Goal: Task Accomplishment & Management: Use online tool/utility

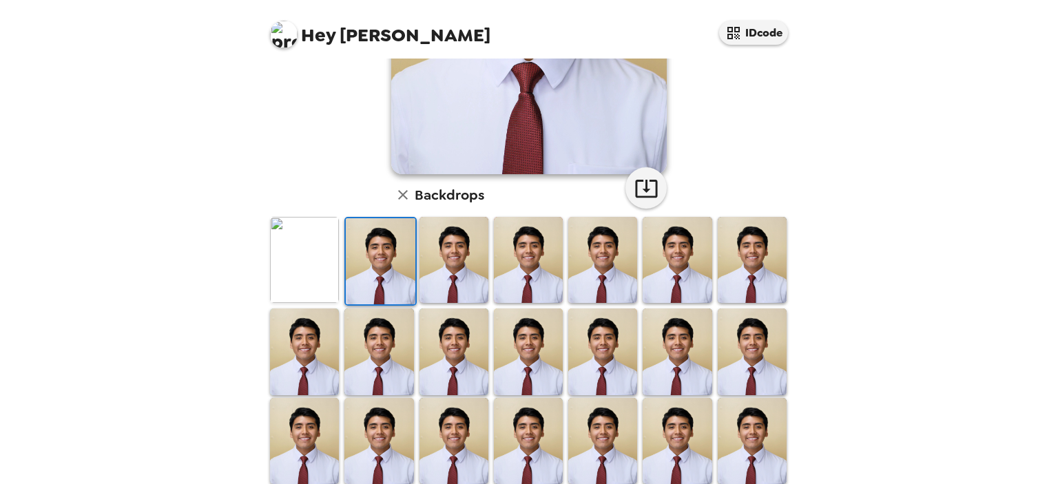
scroll to position [370, 0]
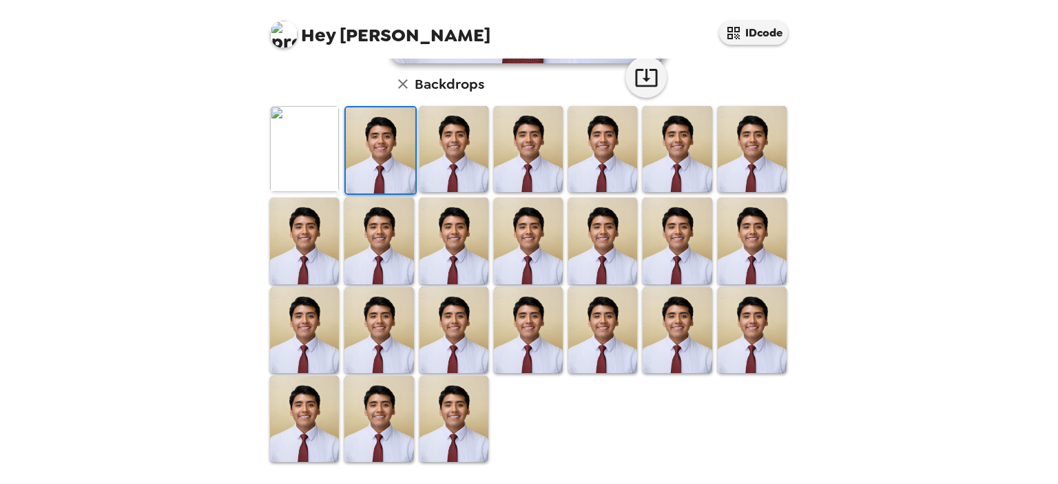
click at [304, 133] on img at bounding box center [304, 149] width 69 height 86
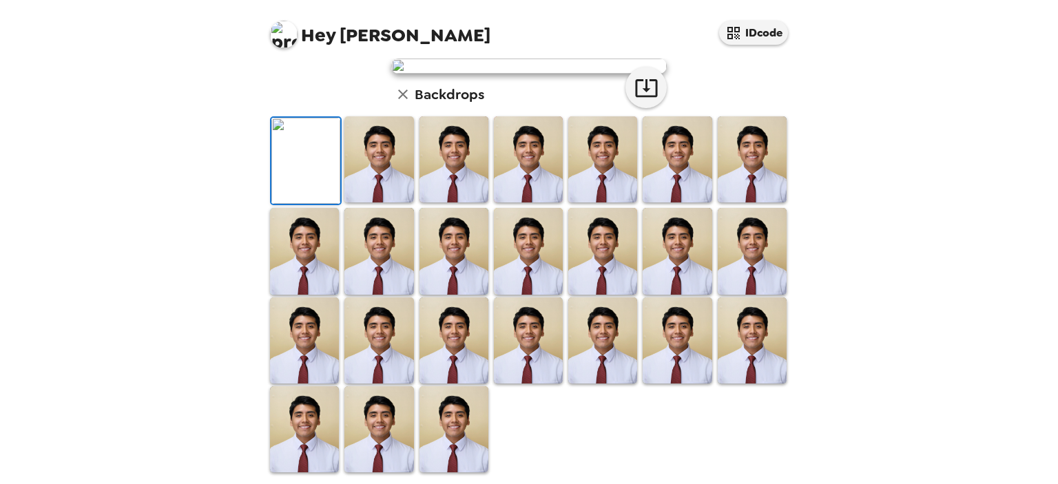
scroll to position [0, 0]
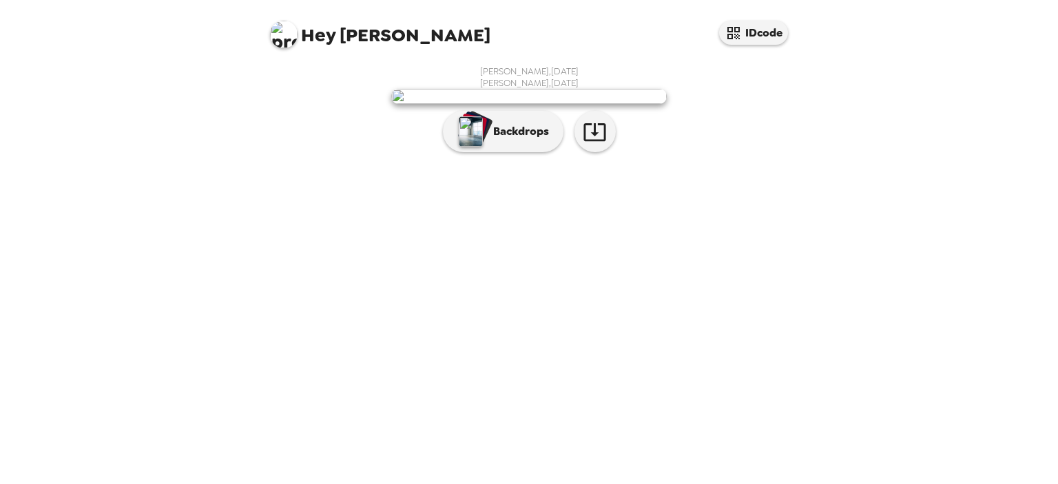
scroll to position [25, 0]
click at [494, 140] on p "Backdrops" at bounding box center [517, 131] width 63 height 17
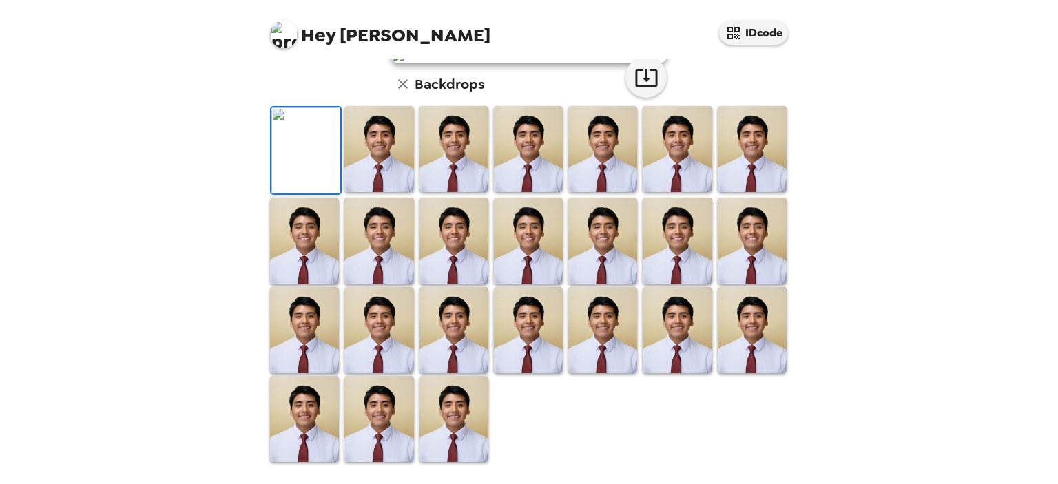
scroll to position [370, 0]
click at [469, 428] on img at bounding box center [453, 419] width 69 height 86
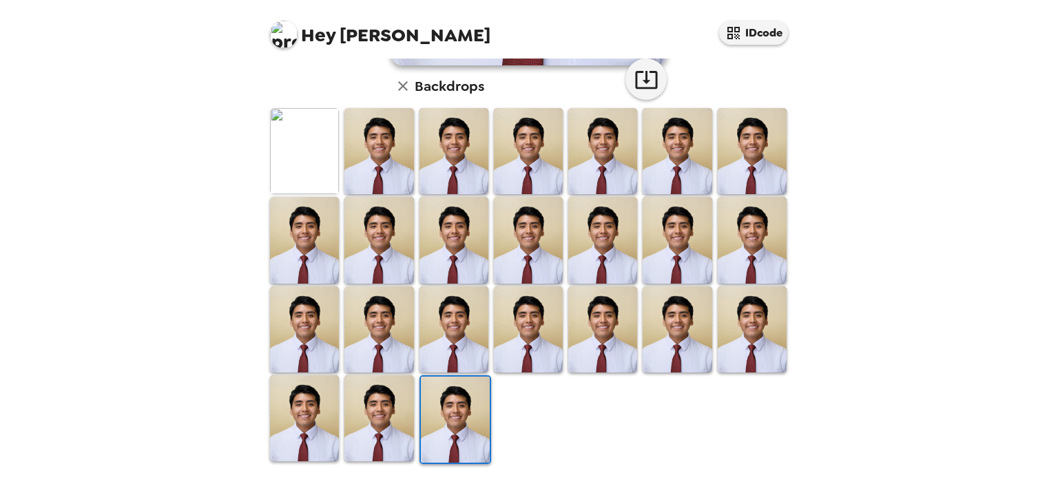
click at [469, 428] on img at bounding box center [455, 420] width 69 height 86
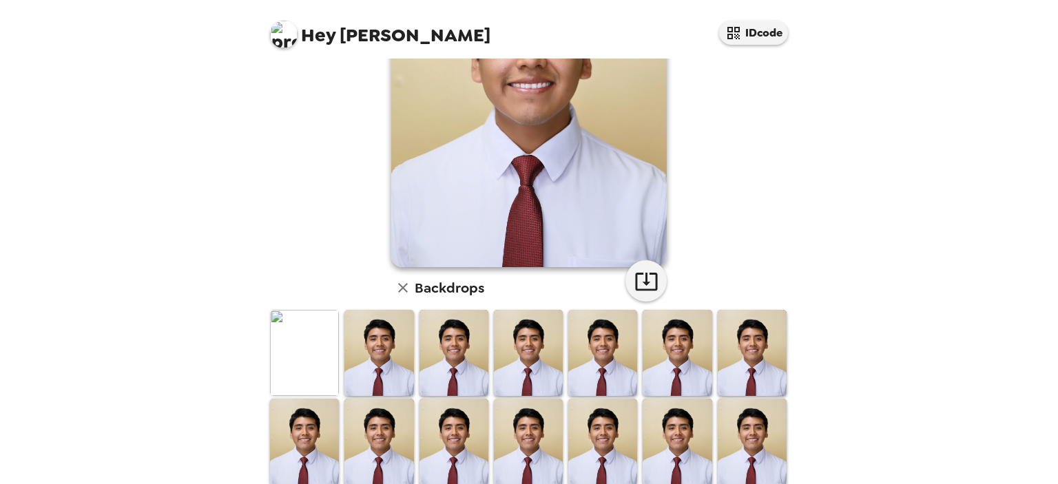
scroll to position [178, 0]
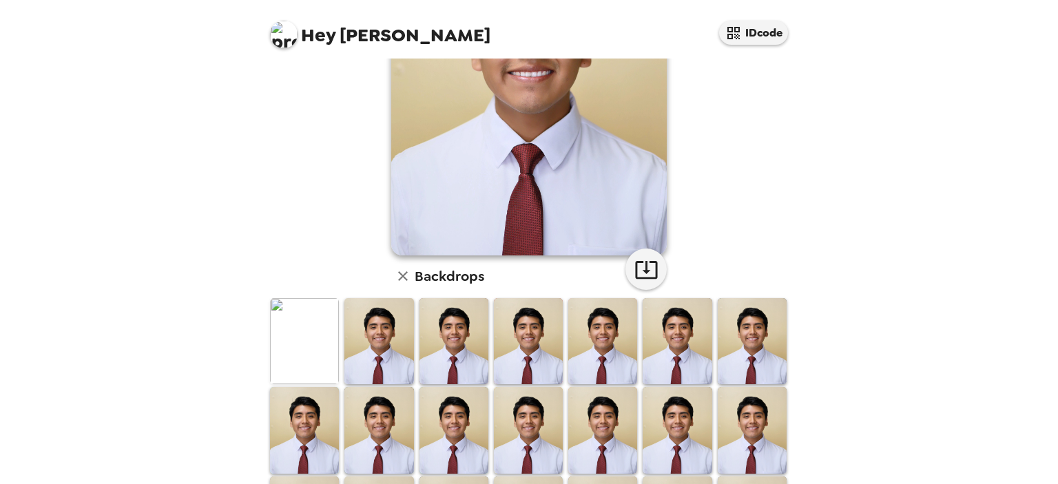
click at [518, 432] on img at bounding box center [528, 430] width 69 height 86
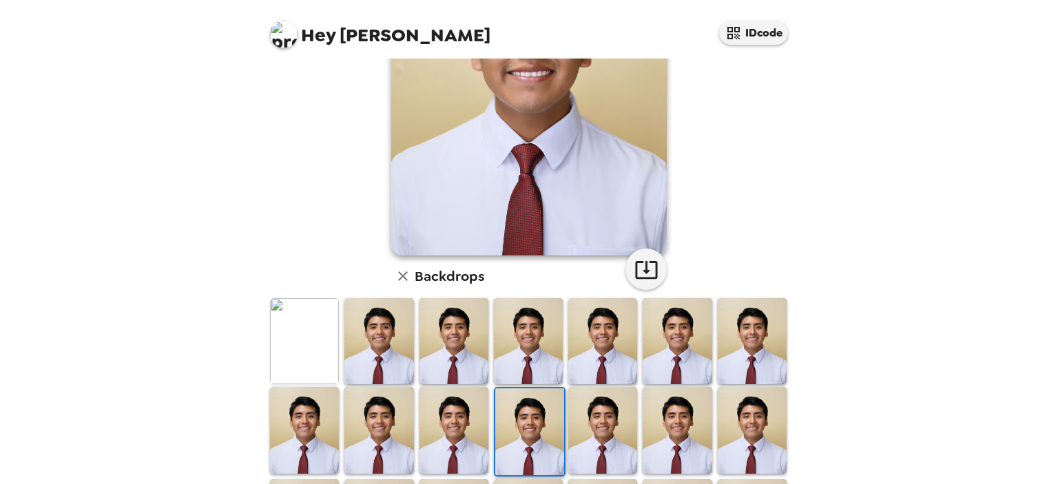
click at [518, 432] on img at bounding box center [529, 431] width 69 height 86
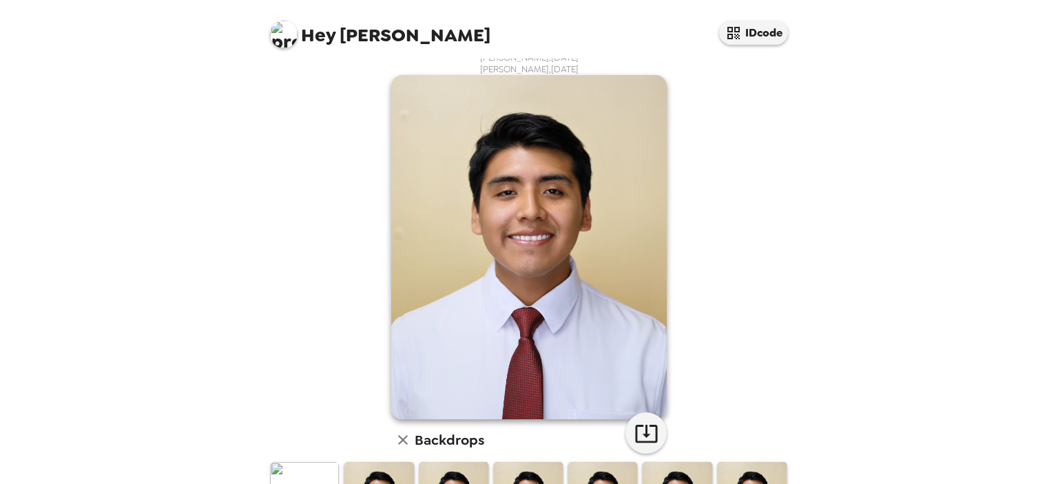
scroll to position [0, 0]
